Goal: Use online tool/utility: Utilize a website feature to perform a specific function

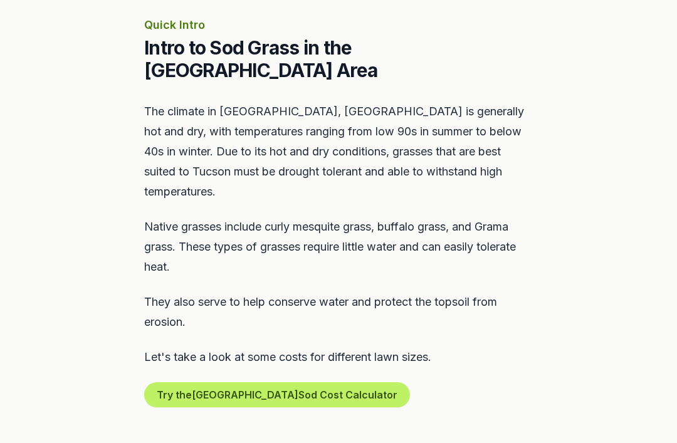
scroll to position [563, 0]
click at [537, 374] on section "Quick Intro Intro to Sod Grass in the [GEOGRAPHIC_DATA] Area The climate in [GE…" at bounding box center [338, 212] width 677 height 512
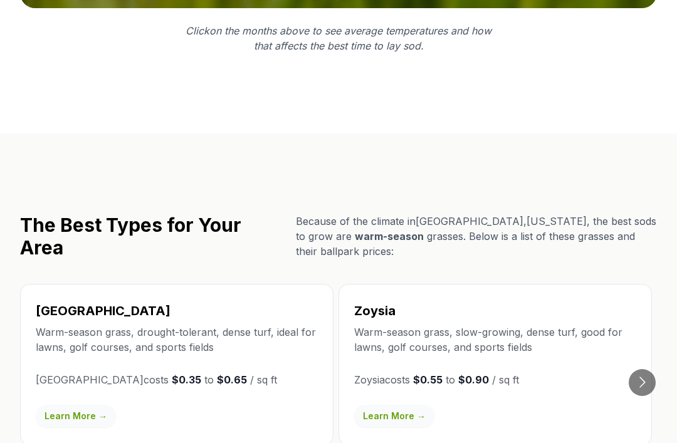
scroll to position [2036, 0]
click at [646, 369] on button "Go to next slide" at bounding box center [642, 382] width 27 height 27
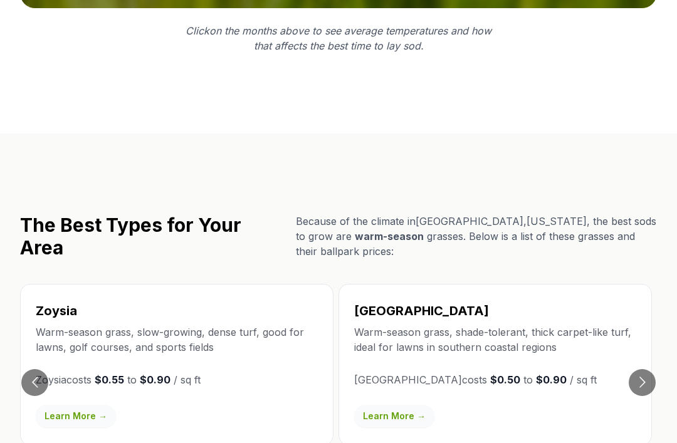
click at [644, 369] on button "Go to next slide" at bounding box center [642, 382] width 27 height 27
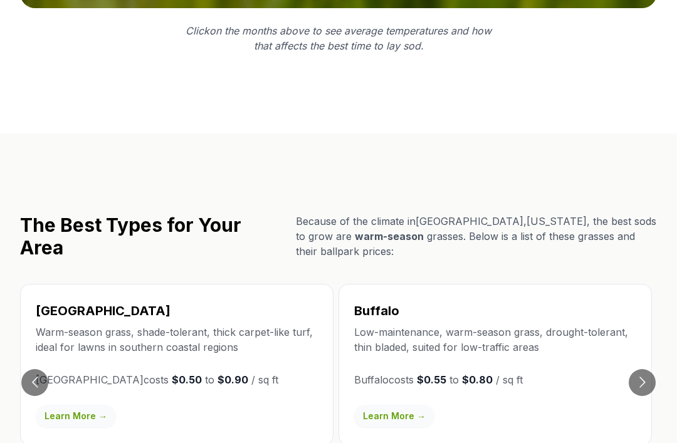
click at [642, 369] on button "Go to next slide" at bounding box center [642, 382] width 27 height 27
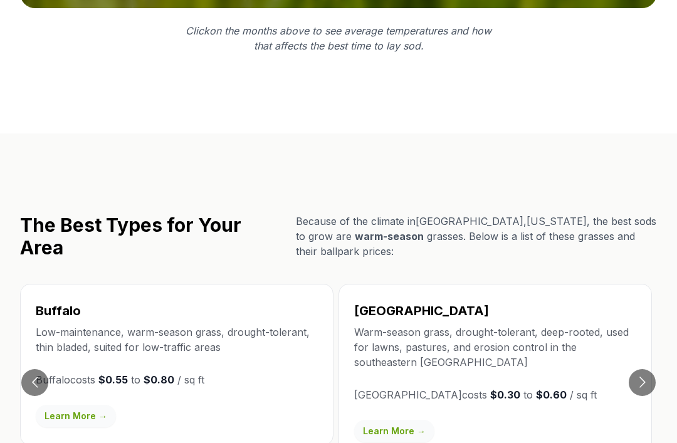
click at [638, 369] on button "Go to next slide" at bounding box center [642, 382] width 27 height 27
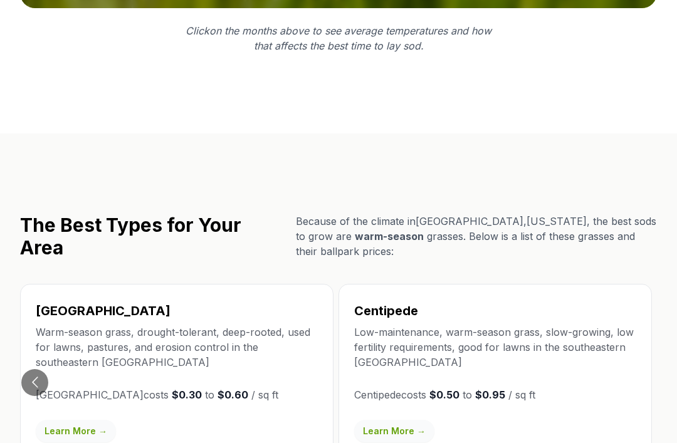
click at [647, 313] on div "Centipede Low-maintenance, warm-season grass, slow-growing, low fertility requi…" at bounding box center [495, 372] width 313 height 177
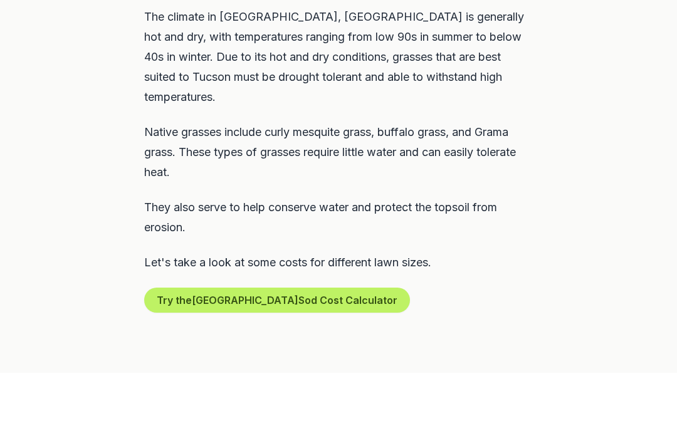
scroll to position [658, 0]
click at [317, 288] on button "Try the Tucson Sod Cost Calculator" at bounding box center [277, 300] width 266 height 25
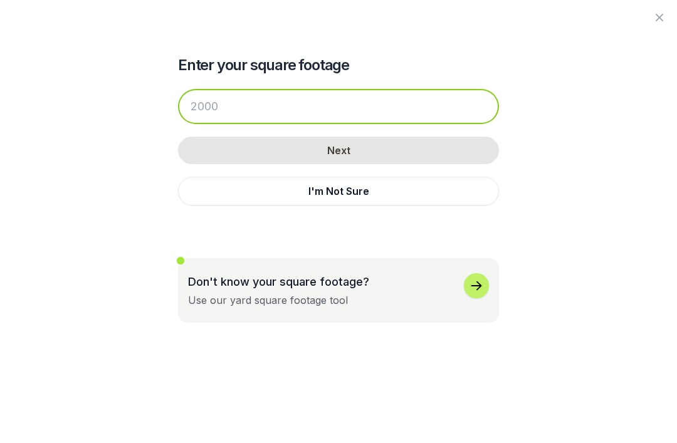
click at [269, 115] on input "number" at bounding box center [338, 106] width 321 height 35
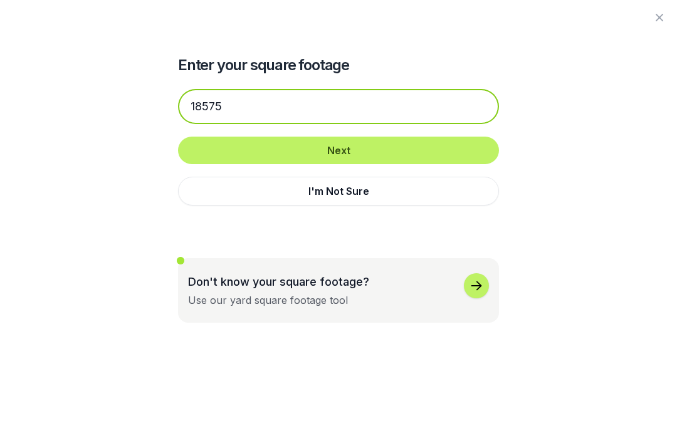
type input "18575"
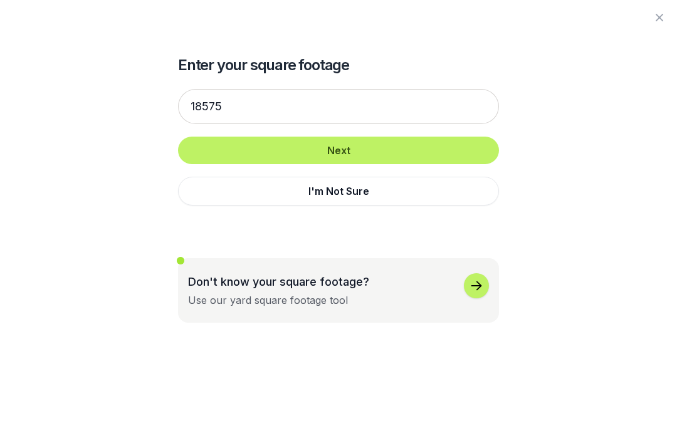
click at [414, 152] on button "Next" at bounding box center [338, 151] width 321 height 28
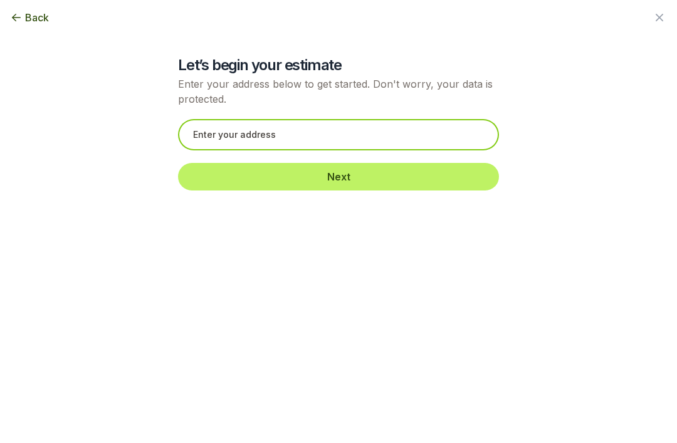
click at [273, 134] on input "text" at bounding box center [338, 134] width 321 height 31
type input "3090 n. [GEOGRAPHIC_DATA]"
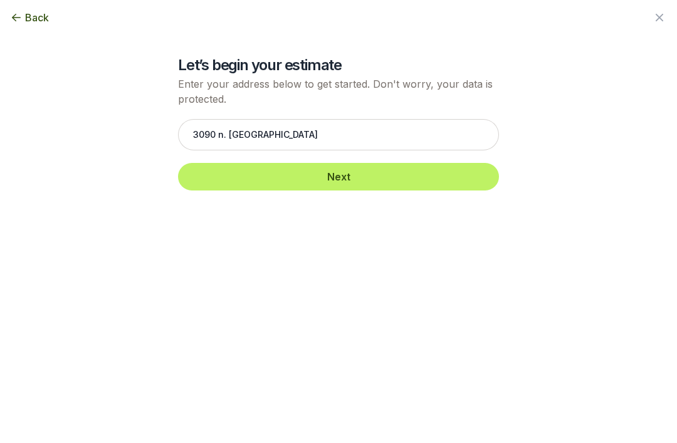
click at [389, 177] on button "Next" at bounding box center [338, 177] width 321 height 28
click at [436, 178] on button "Next" at bounding box center [338, 177] width 321 height 28
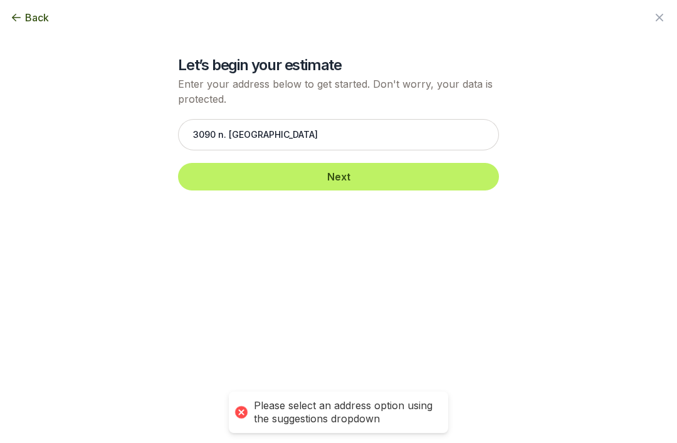
click at [441, 181] on button "Next" at bounding box center [338, 177] width 321 height 28
click at [483, 213] on button "Next Step" at bounding box center [482, 211] width 73 height 28
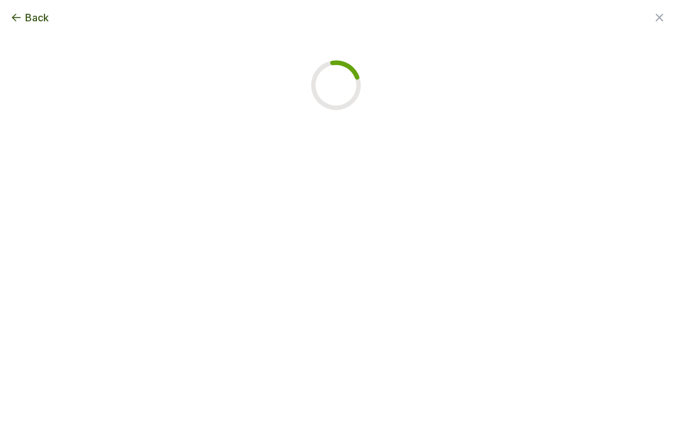
click at [478, 133] on div "Back Enter your square footage 18575 Next I'm Not Sure Let’s begin your estimat…" at bounding box center [338, 221] width 677 height 443
click at [38, 14] on span "Back" at bounding box center [37, 17] width 24 height 15
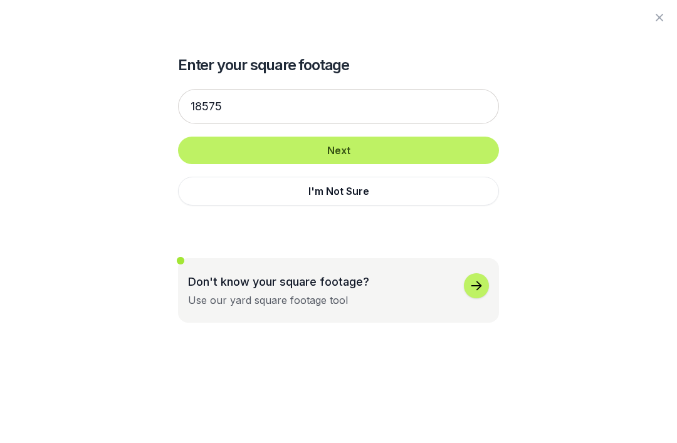
click at [448, 163] on button "Next" at bounding box center [338, 151] width 321 height 28
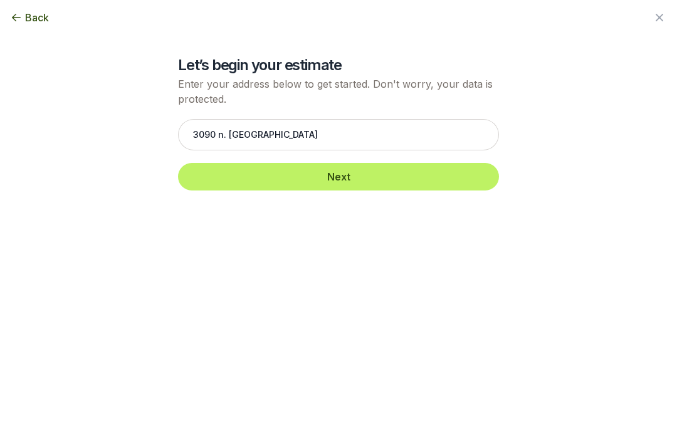
click at [408, 180] on button "Next" at bounding box center [338, 177] width 321 height 28
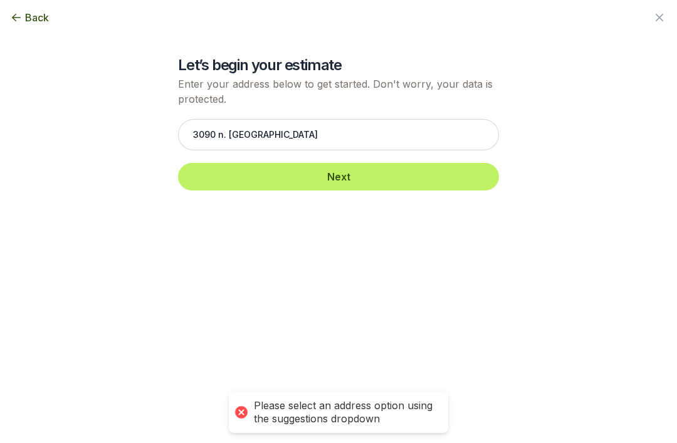
click at [665, 14] on icon "button" at bounding box center [659, 17] width 15 height 15
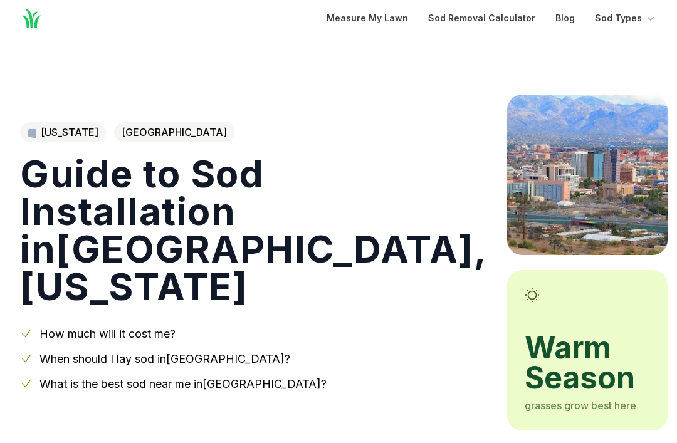
scroll to position [0, 0]
